Goal: Book appointment/travel/reservation

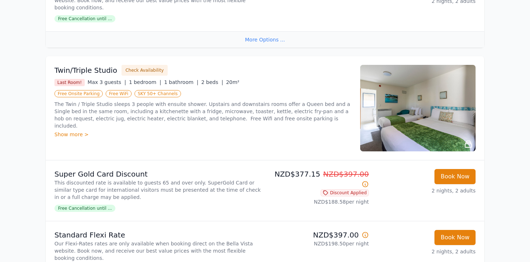
scroll to position [535, 0]
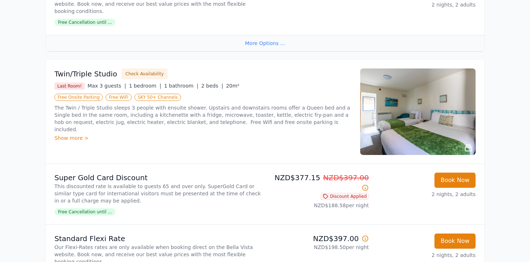
click at [71, 135] on div "Show more >" at bounding box center [202, 138] width 297 height 7
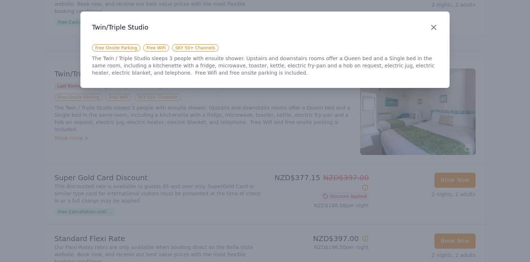
click at [433, 25] on icon "button" at bounding box center [434, 27] width 9 height 9
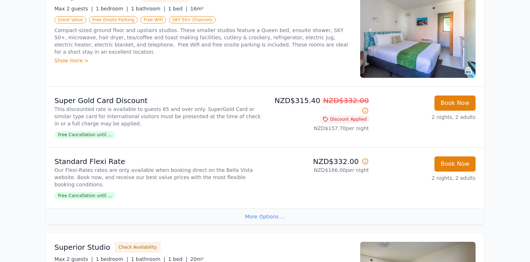
scroll to position [111, 0]
click at [61, 61] on div "Show more >" at bounding box center [202, 60] width 297 height 7
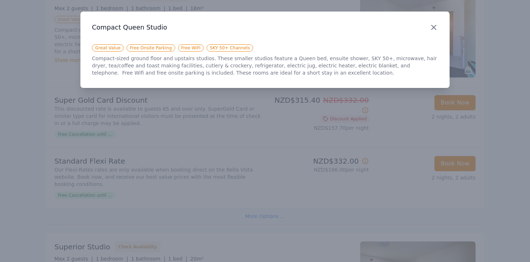
click at [436, 28] on icon "button" at bounding box center [434, 27] width 9 height 9
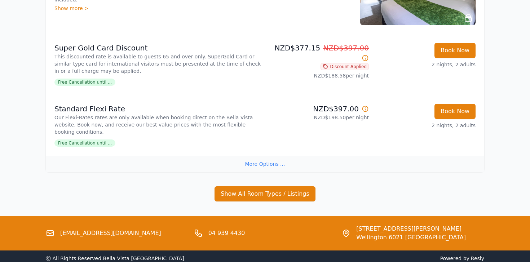
scroll to position [682, 0]
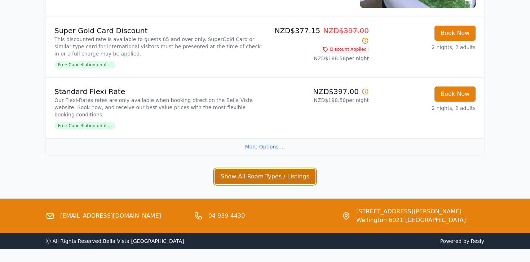
click at [268, 169] on button "Show All Room Types / Listings" at bounding box center [265, 176] width 101 height 15
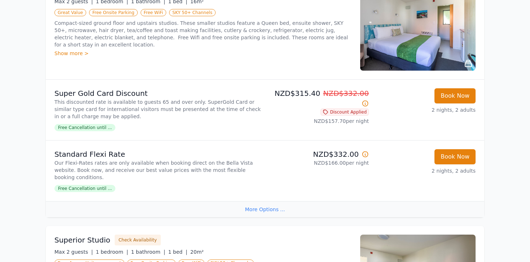
scroll to position [0, 0]
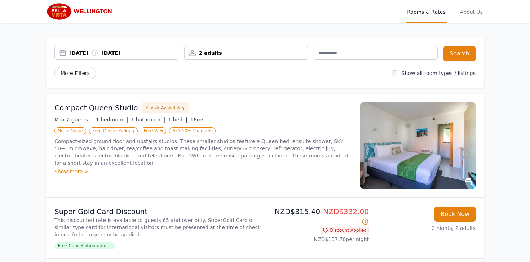
click at [76, 74] on span "More Filters" at bounding box center [74, 73] width 41 height 12
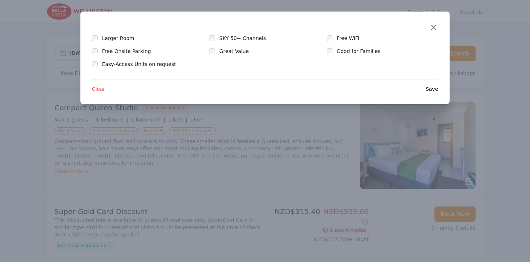
click at [432, 29] on icon "button" at bounding box center [434, 27] width 4 height 4
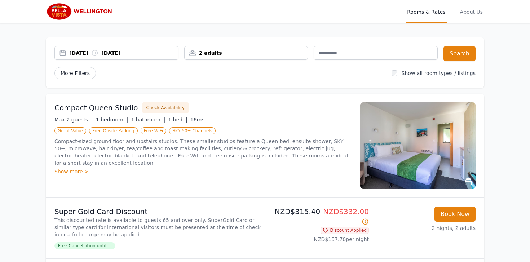
click at [72, 72] on span "More Filters" at bounding box center [74, 73] width 41 height 12
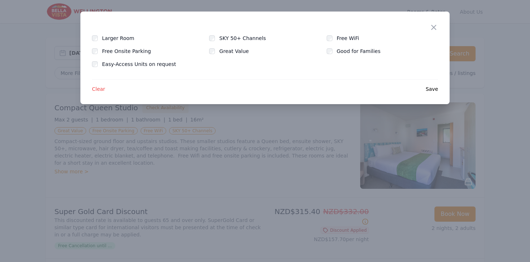
click at [97, 88] on span "Clear" at bounding box center [98, 88] width 13 height 7
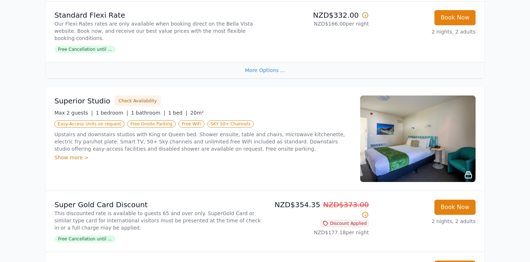
scroll to position [259, 0]
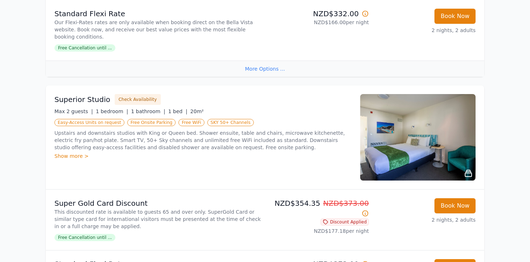
click at [429, 142] on img at bounding box center [417, 137] width 115 height 87
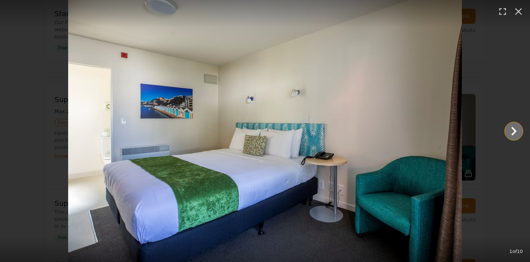
click at [510, 135] on icon "Show slide 2 of 10" at bounding box center [513, 131] width 17 height 17
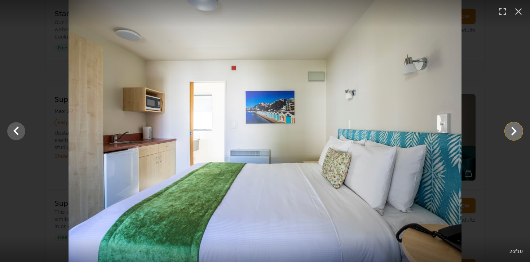
click at [510, 135] on icon "Show slide 3 of 10" at bounding box center [513, 131] width 17 height 17
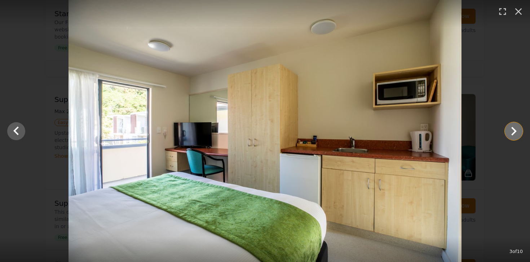
click at [510, 134] on icon "Show slide 4 of 10" at bounding box center [513, 131] width 17 height 17
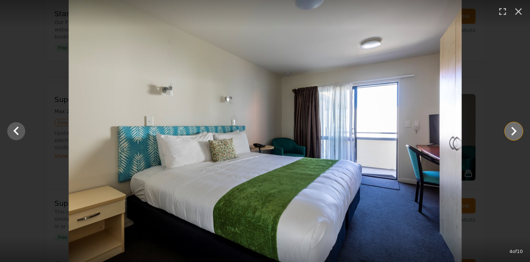
click at [510, 134] on icon "Show slide 5 of 10" at bounding box center [513, 131] width 17 height 17
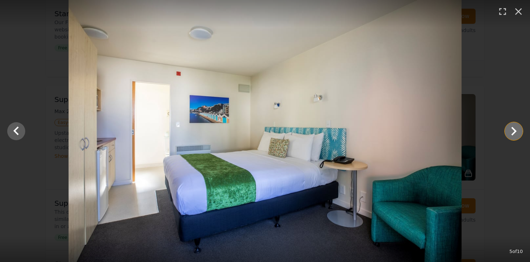
click at [510, 135] on icon "Show slide 6 of 10" at bounding box center [513, 131] width 17 height 17
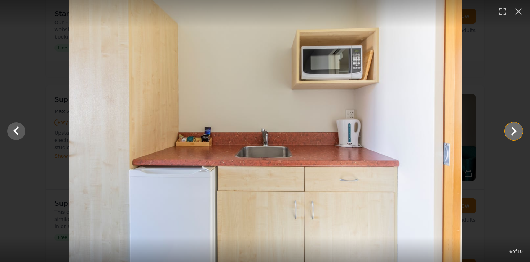
click at [510, 135] on icon "Show slide 7 of 10" at bounding box center [513, 131] width 17 height 17
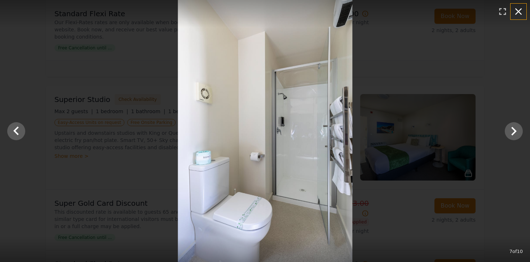
click at [521, 12] on icon "button" at bounding box center [519, 12] width 12 height 12
